Goal: Check status: Check status

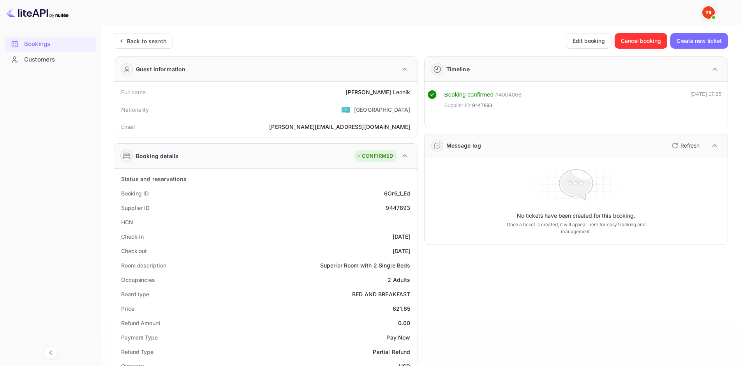
click at [25, 14] on img at bounding box center [37, 12] width 62 height 12
click at [148, 46] on div "Back to search" at bounding box center [143, 41] width 59 height 16
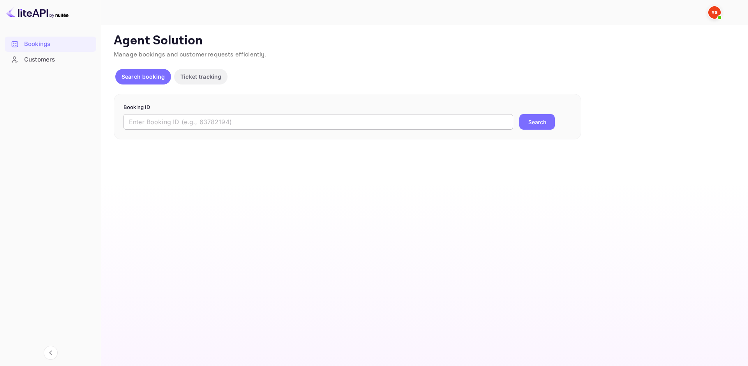
click at [217, 120] on input "text" at bounding box center [319, 122] width 390 height 16
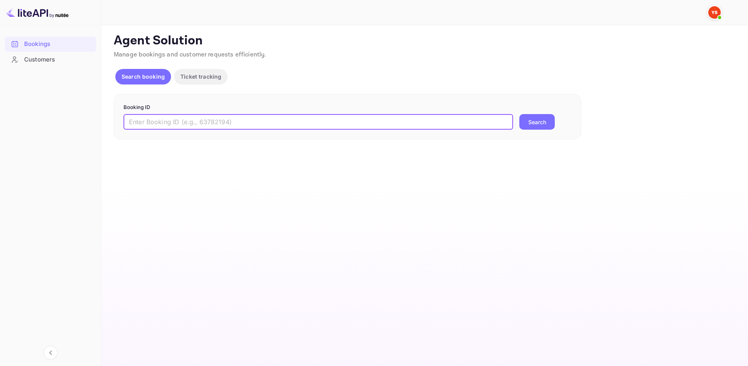
paste input "8588936"
type input "8588936"
click at [544, 119] on button "Search" at bounding box center [536, 122] width 35 height 16
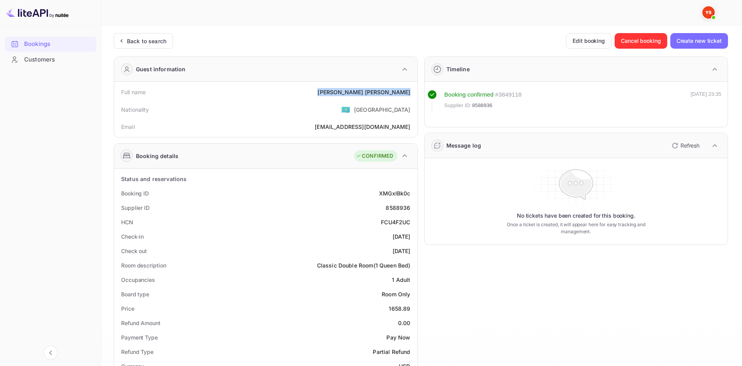
drag, startPoint x: 337, startPoint y: 90, endPoint x: 413, endPoint y: 88, distance: 76.4
click at [413, 88] on div "Full name [PERSON_NAME]" at bounding box center [265, 92] width 297 height 14
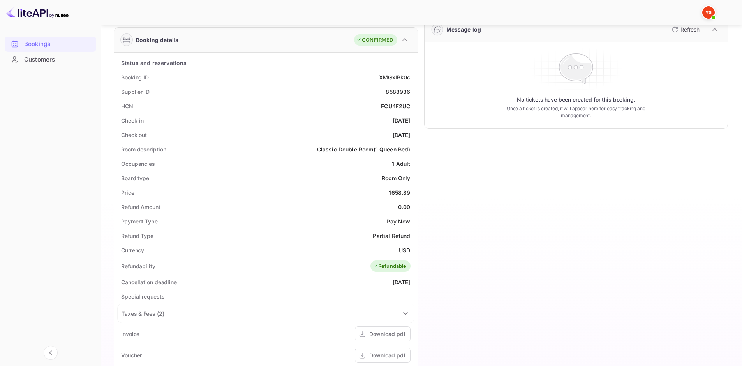
scroll to position [117, 0]
click at [390, 192] on div "1658.89" at bounding box center [399, 192] width 21 height 8
copy div "1658.89"
